Goal: Share content

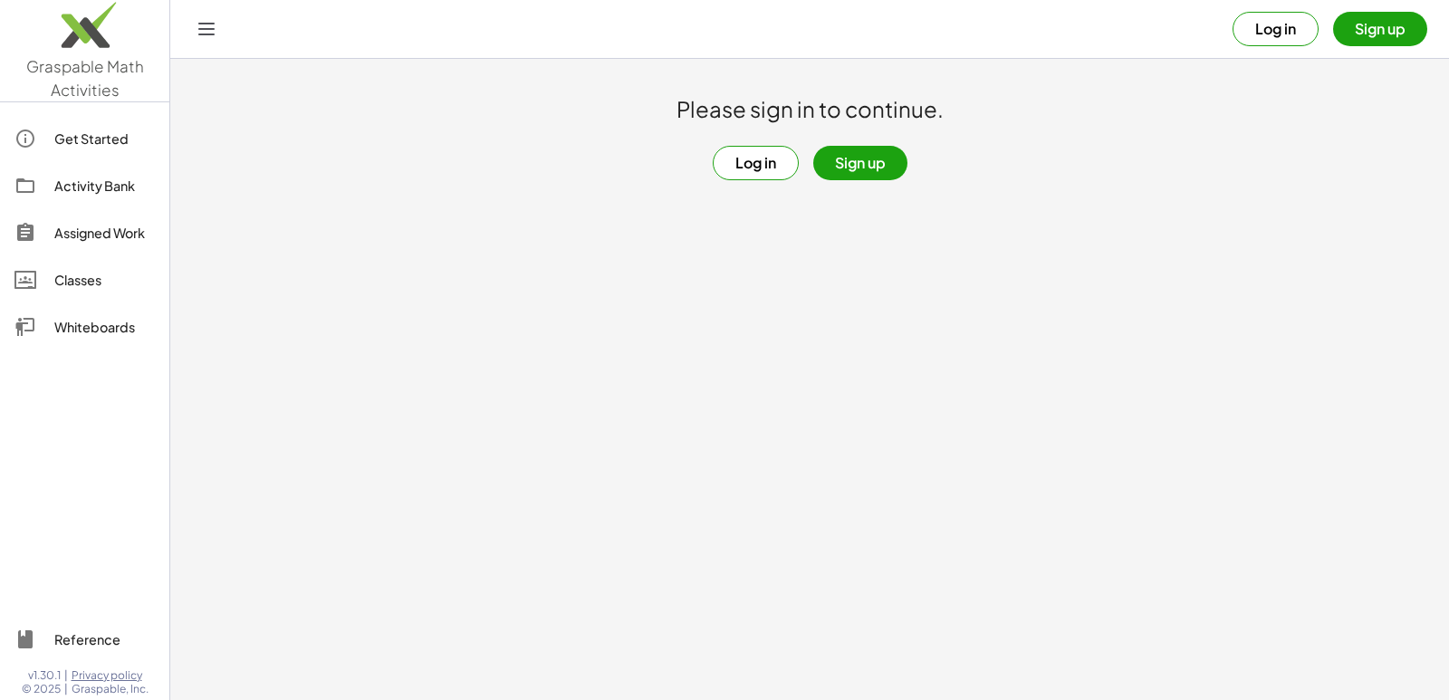
click at [731, 156] on button "Log in" at bounding box center [756, 163] width 86 height 34
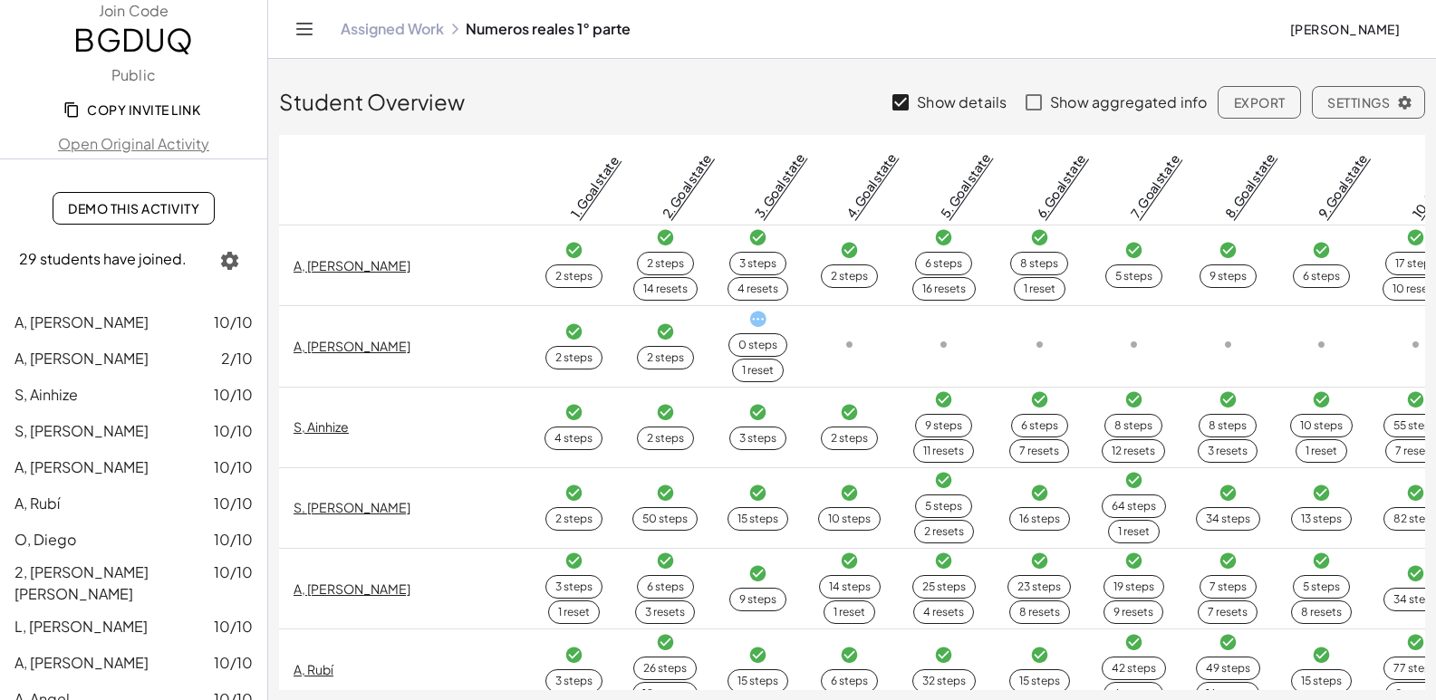
click at [295, 24] on icon "Toggle navigation" at bounding box center [304, 29] width 22 height 22
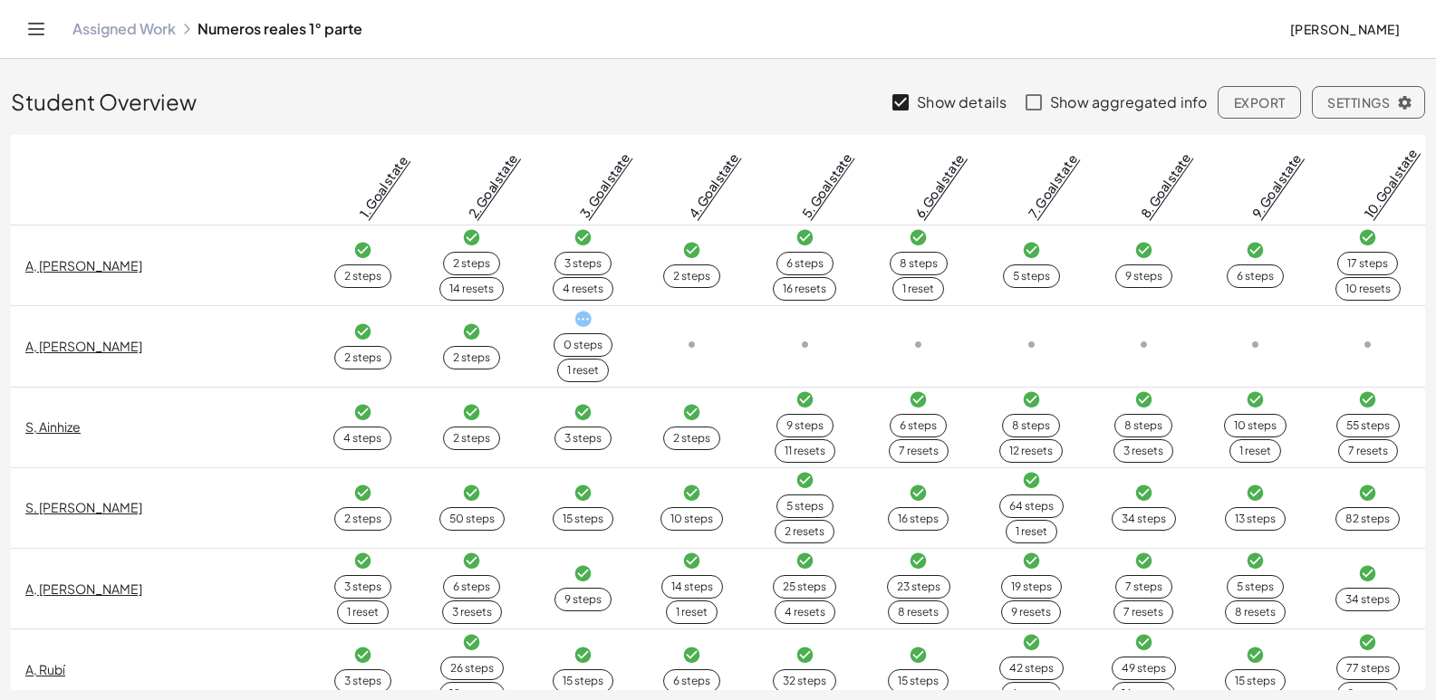
click at [34, 26] on icon "Toggle navigation" at bounding box center [36, 29] width 22 height 22
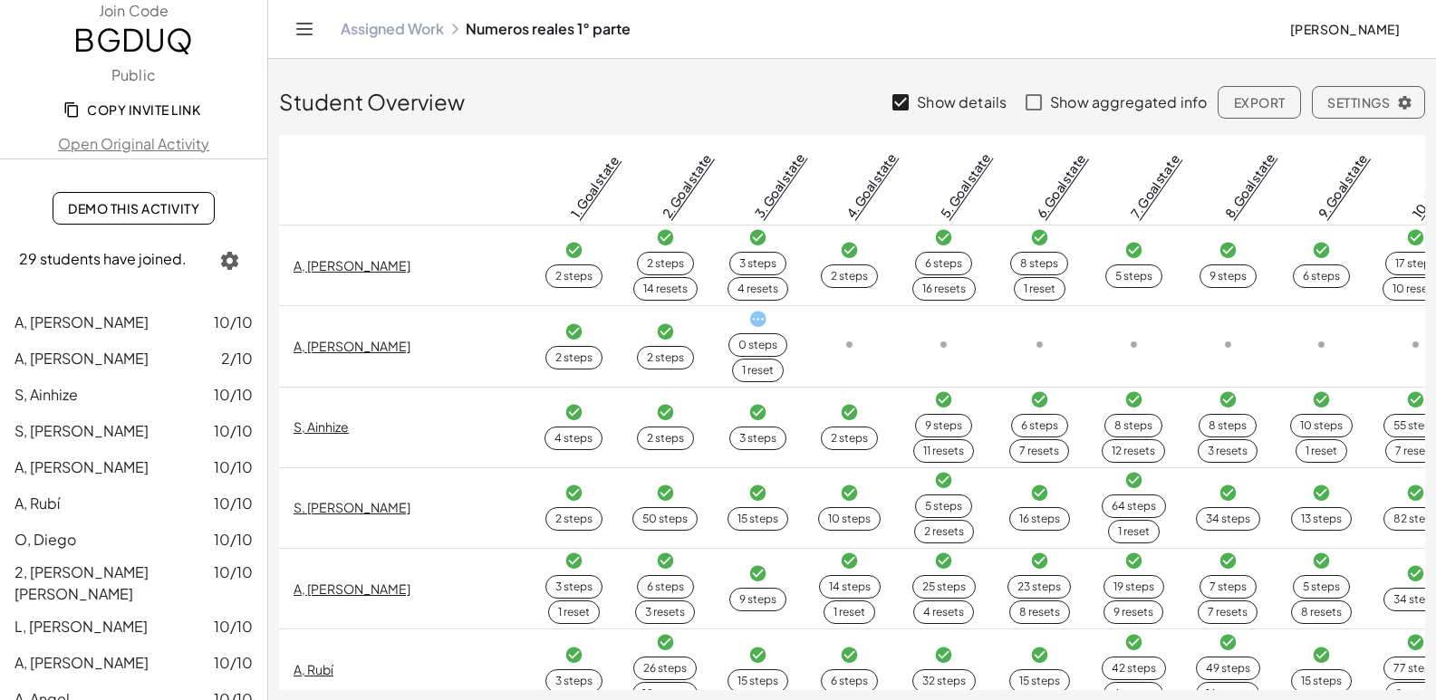
click at [303, 27] on icon "Toggle navigation" at bounding box center [304, 29] width 22 height 22
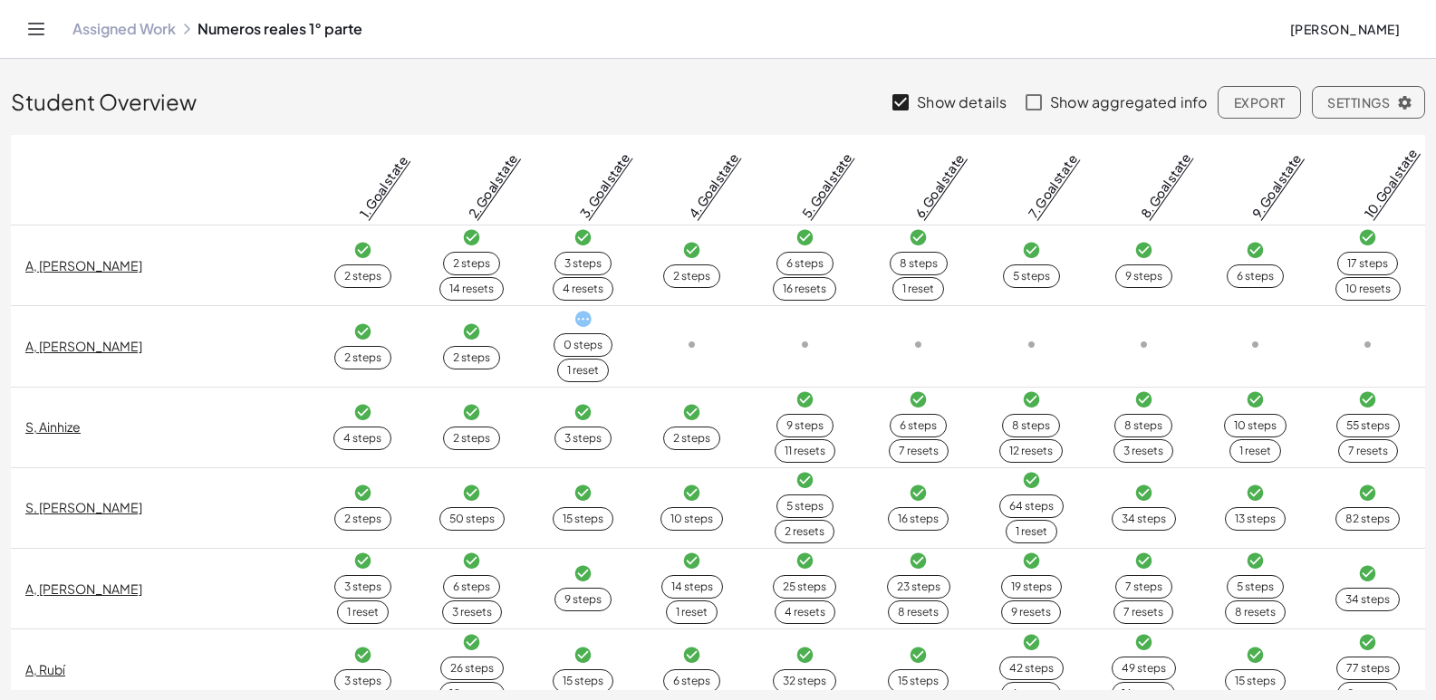
click at [34, 29] on icon "Toggle navigation" at bounding box center [36, 29] width 15 height 11
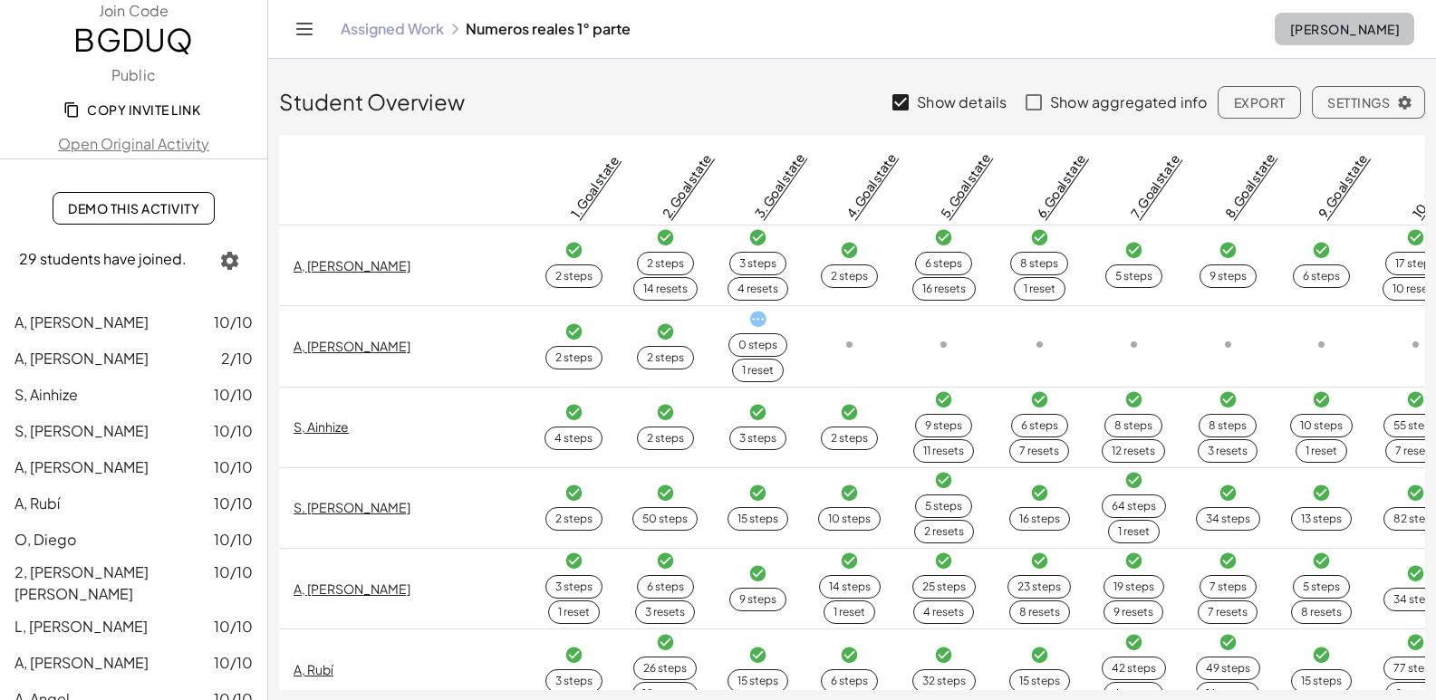
click at [1289, 23] on span "Guadalupe Peralta Mancillas" at bounding box center [1344, 29] width 111 height 16
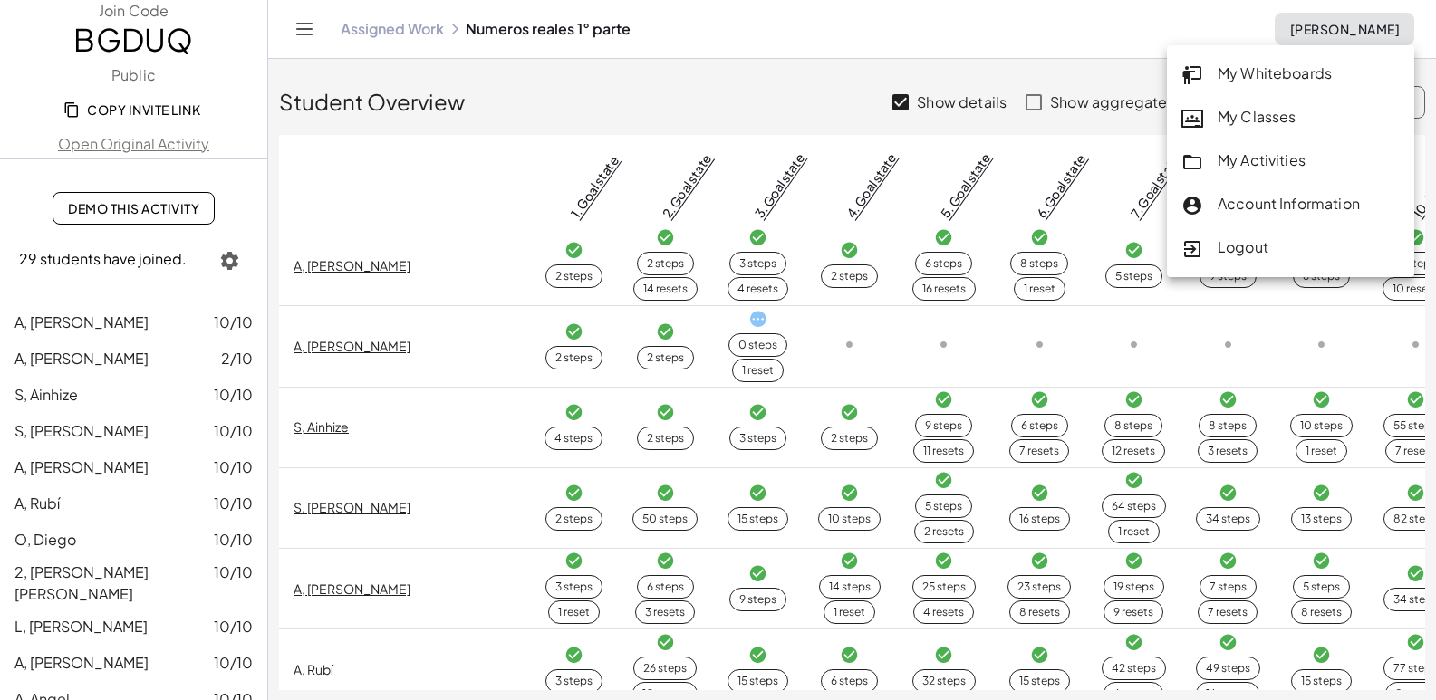
click at [1285, 63] on div "My Whiteboards" at bounding box center [1290, 75] width 218 height 24
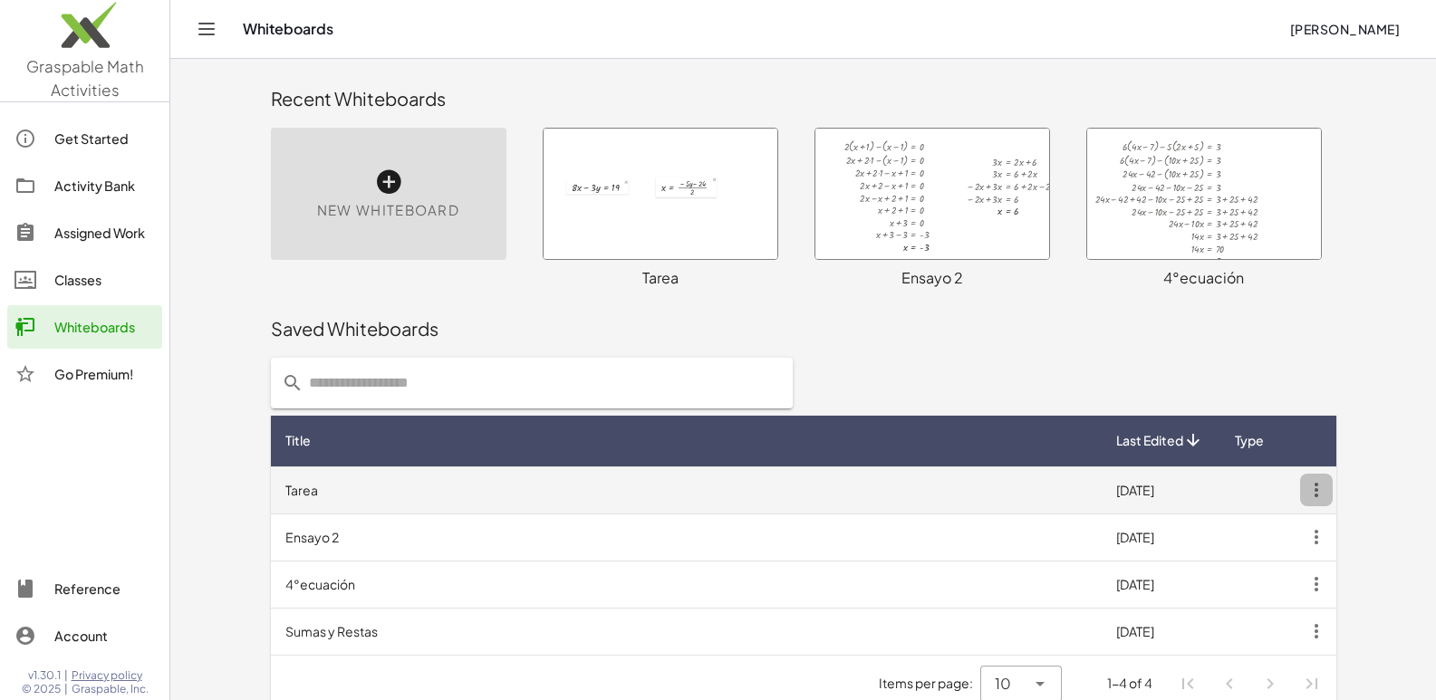
click at [1317, 488] on icon "button" at bounding box center [1316, 490] width 33 height 33
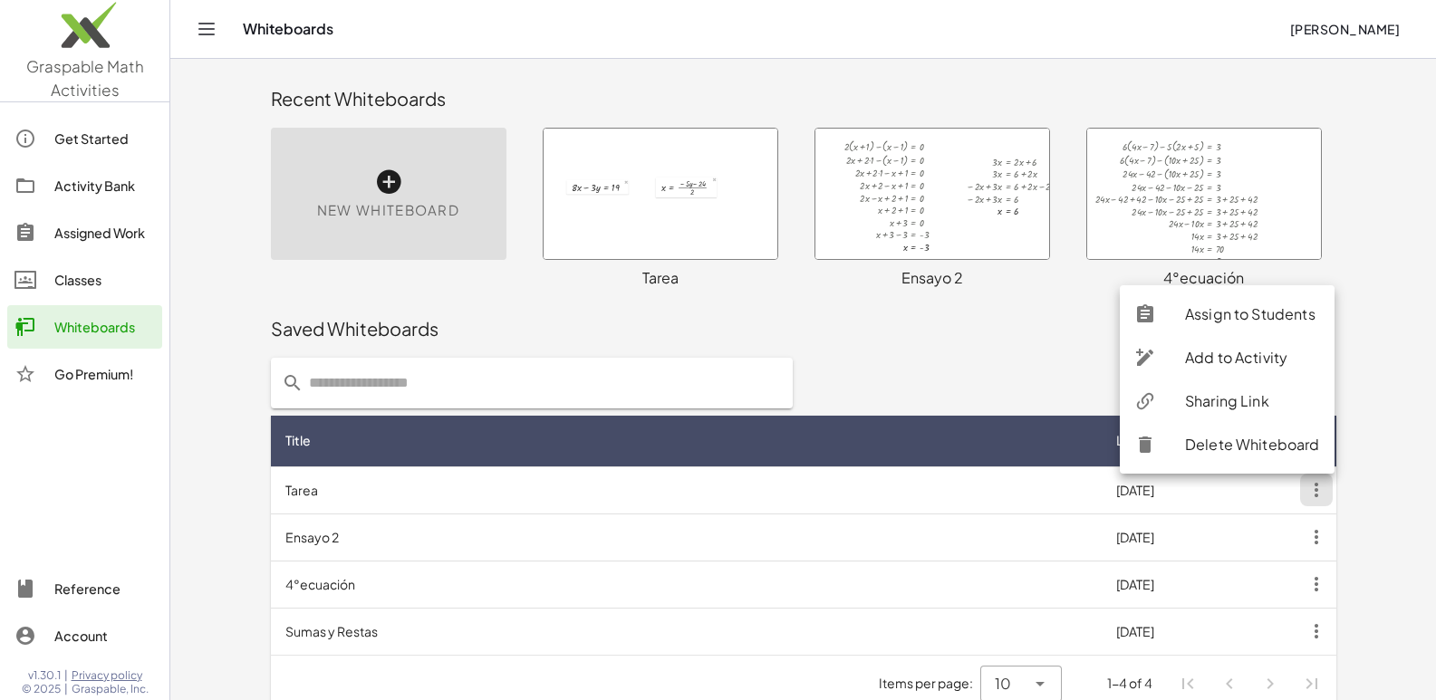
click at [1223, 423] on div "Sharing Link" at bounding box center [1227, 444] width 215 height 43
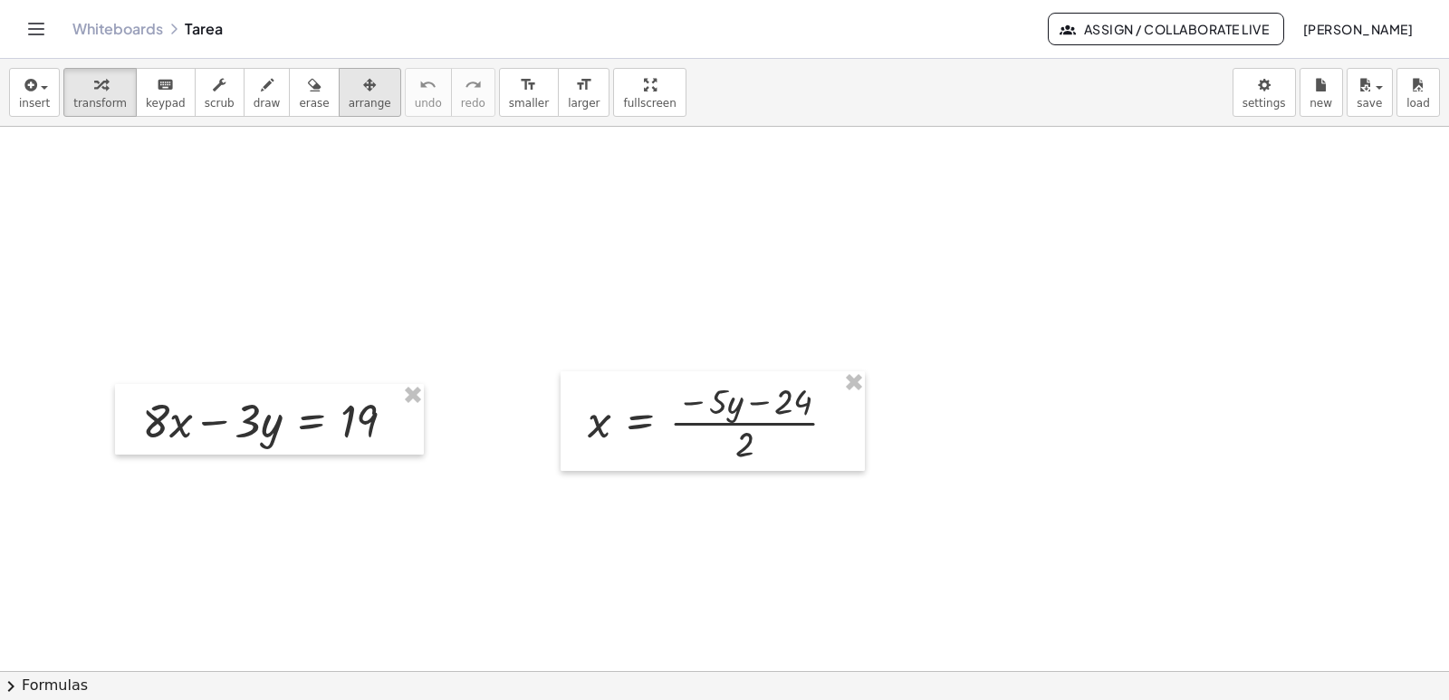
click at [349, 87] on div "button" at bounding box center [370, 84] width 43 height 22
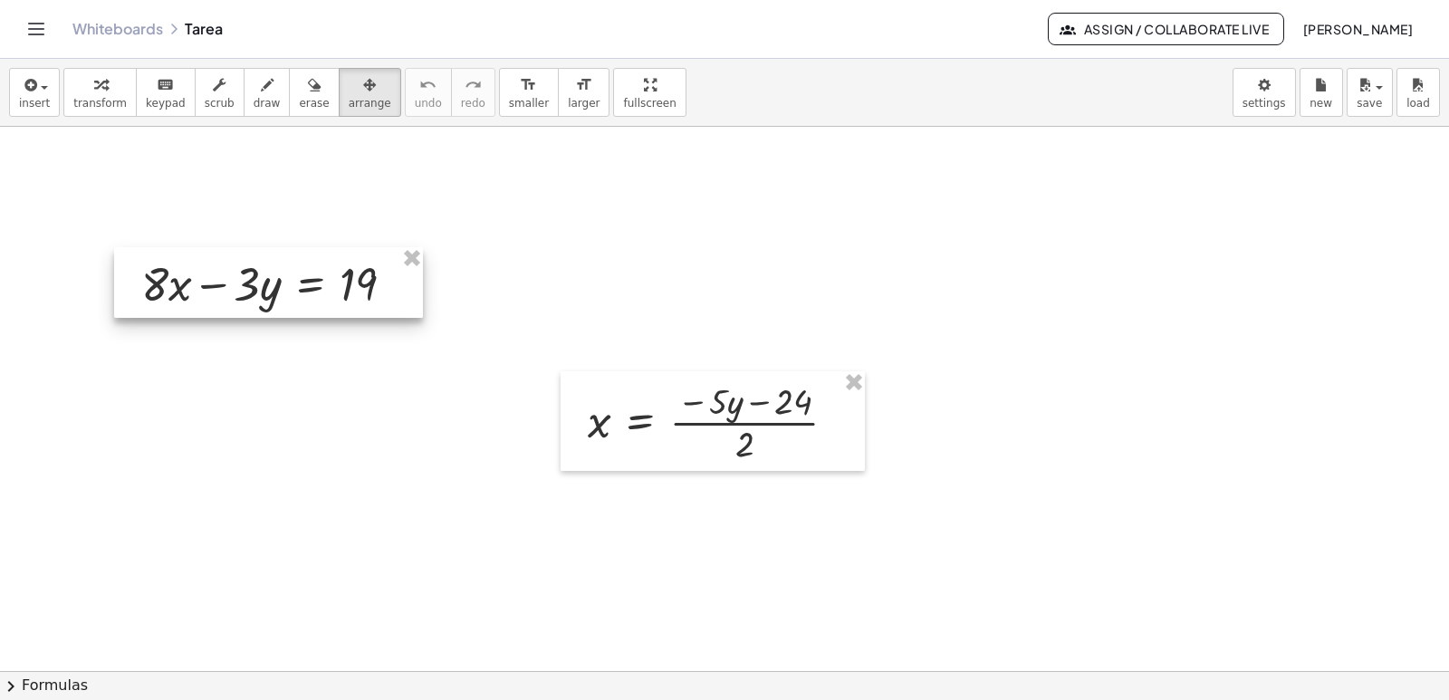
drag, startPoint x: 293, startPoint y: 393, endPoint x: 293, endPoint y: 252, distance: 141.3
click at [293, 252] on div at bounding box center [268, 282] width 309 height 71
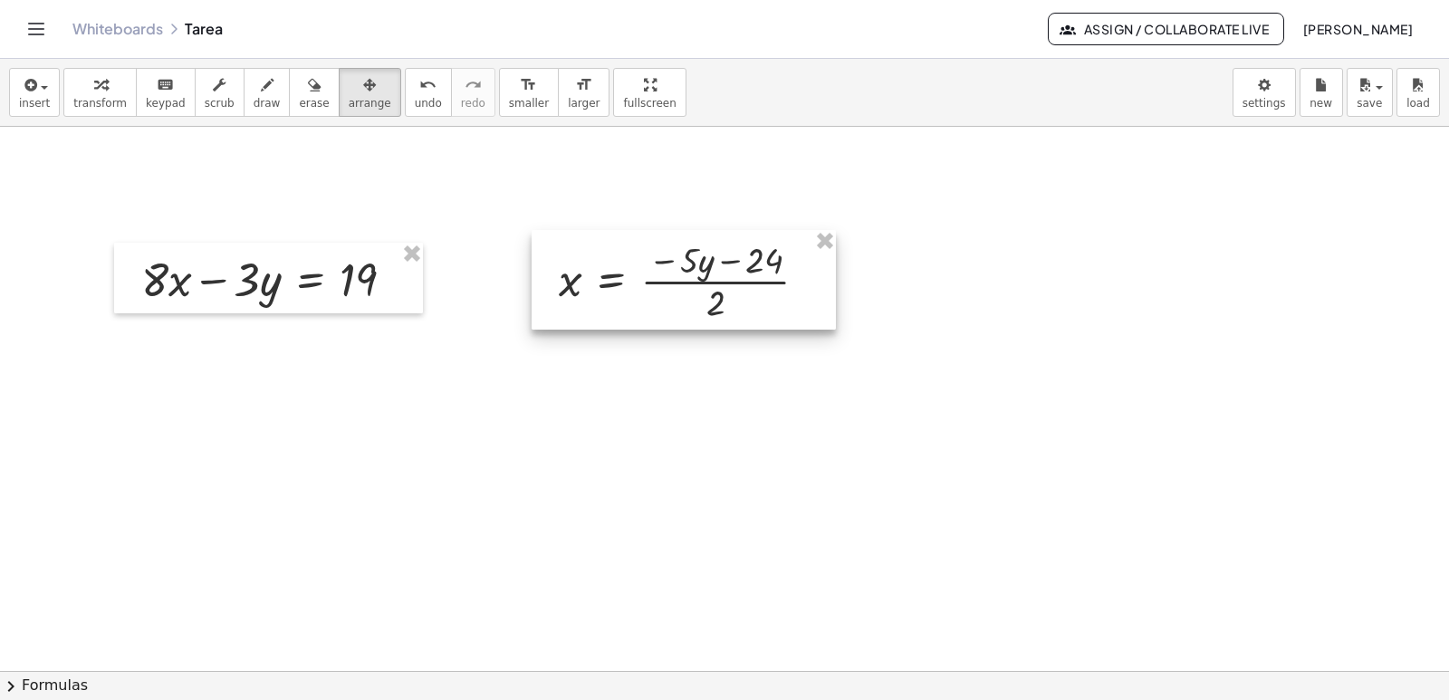
drag, startPoint x: 673, startPoint y: 399, endPoint x: 644, endPoint y: 258, distance: 144.3
click at [644, 258] on div at bounding box center [684, 280] width 304 height 100
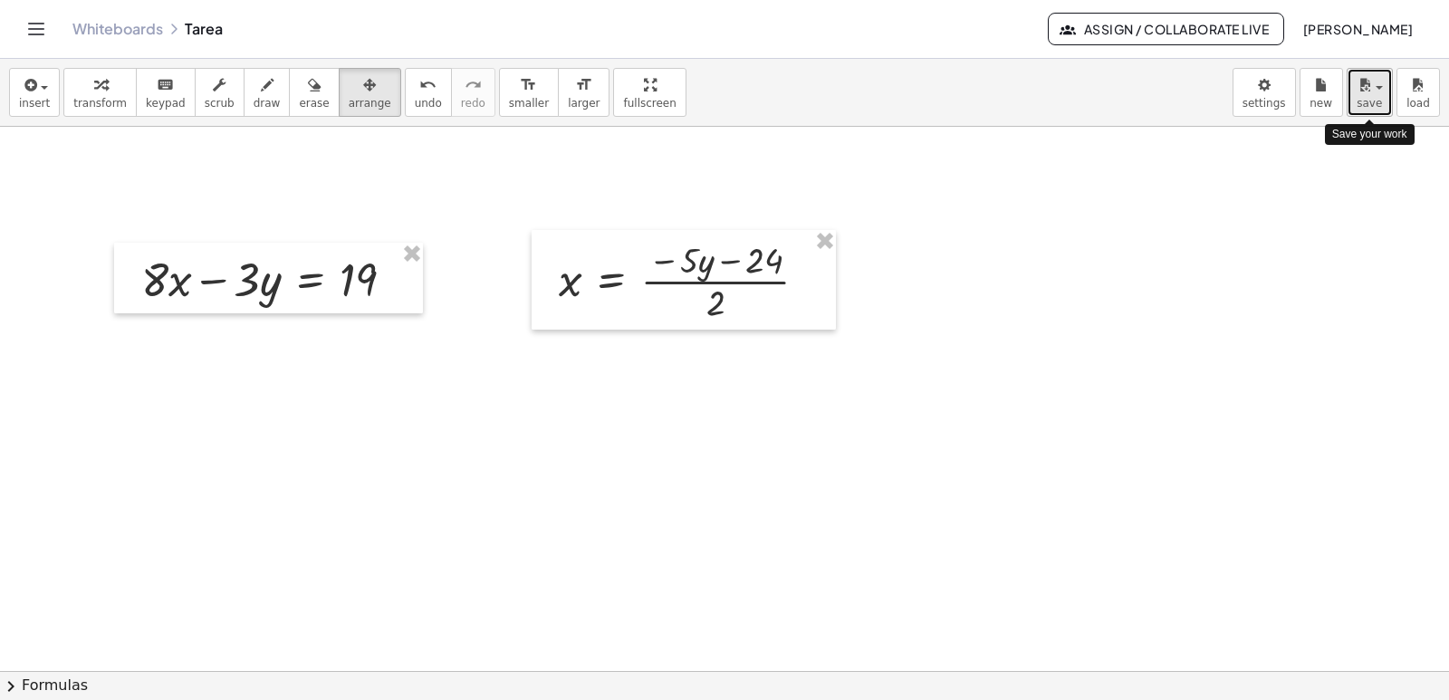
click at [1367, 82] on icon "button" at bounding box center [1365, 85] width 16 height 22
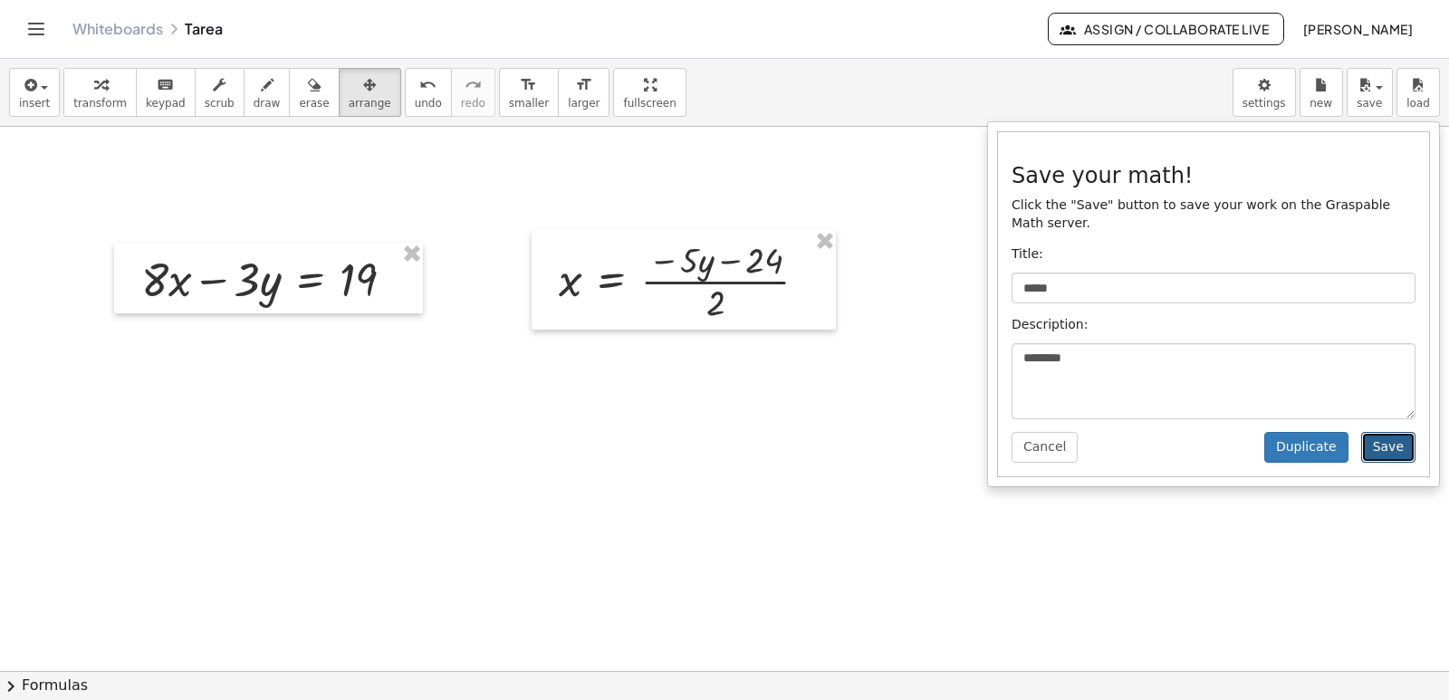
click at [1405, 432] on button "Save" at bounding box center [1388, 447] width 54 height 31
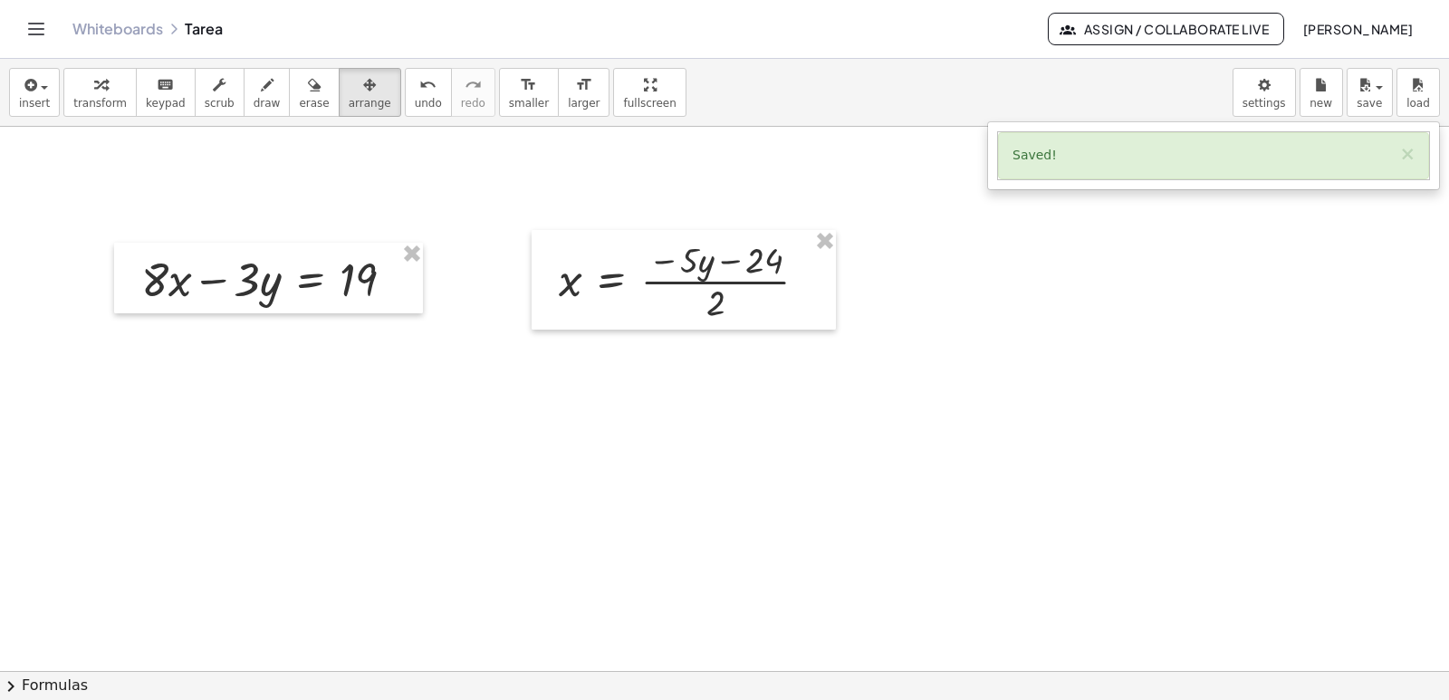
click at [36, 24] on icon "Toggle navigation" at bounding box center [36, 29] width 22 height 22
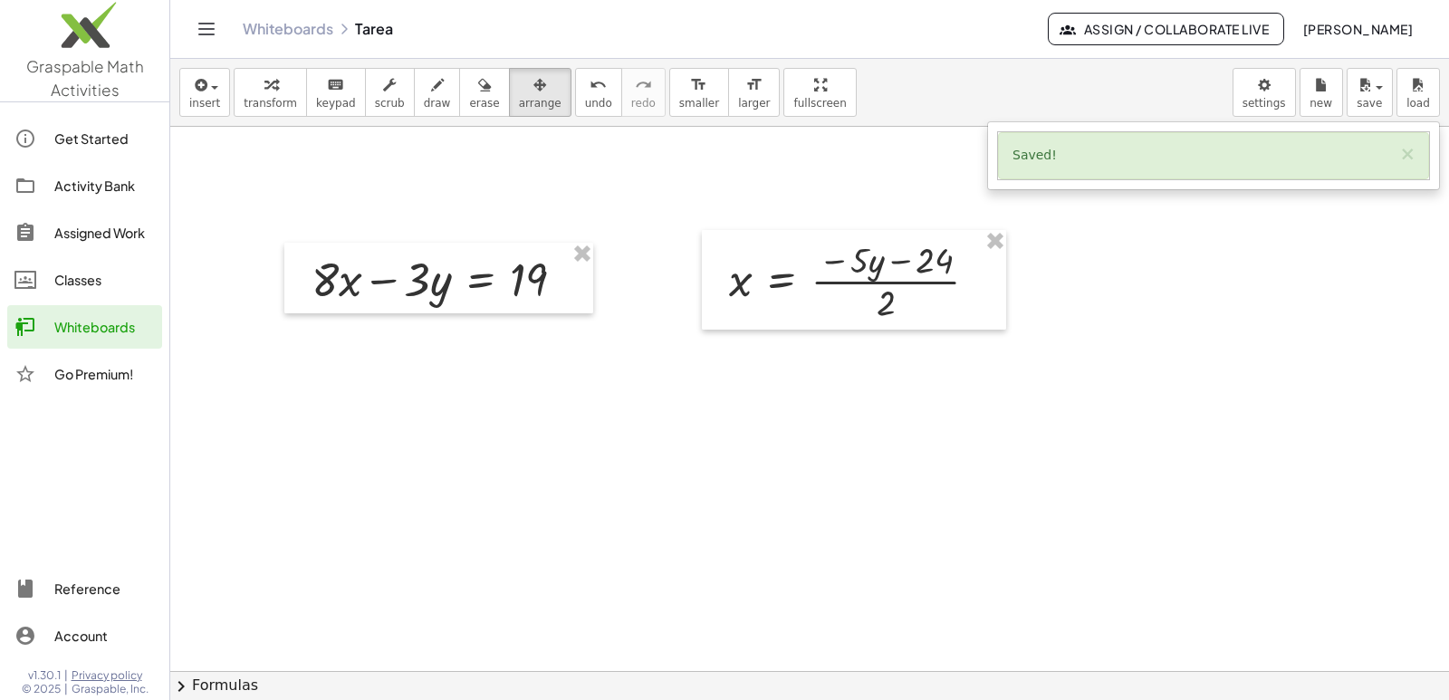
click at [91, 323] on div "Whiteboards" at bounding box center [104, 327] width 101 height 22
